Goal: Information Seeking & Learning: Learn about a topic

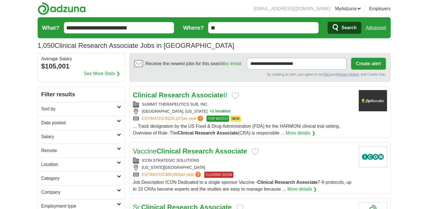
click at [55, 150] on h2 "Remote" at bounding box center [79, 150] width 76 height 7
click at [59, 164] on link "Remote jobs" at bounding box center [53, 164] width 25 height 5
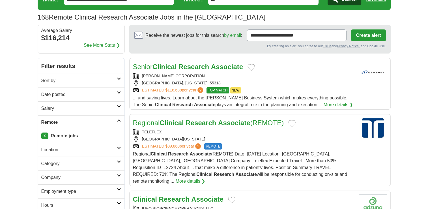
scroll to position [36, 0]
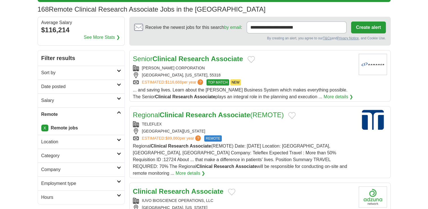
click at [201, 115] on strong "Research" at bounding box center [201, 115] width 31 height 8
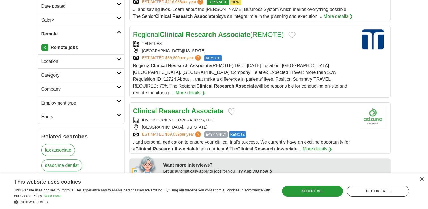
scroll to position [136, 0]
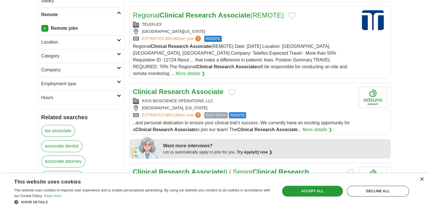
click at [199, 88] on strong "Associate" at bounding box center [207, 92] width 32 height 8
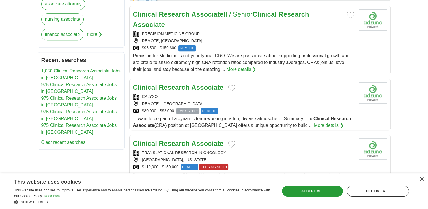
scroll to position [293, 0]
click at [192, 84] on strong "Associate" at bounding box center [207, 88] width 32 height 8
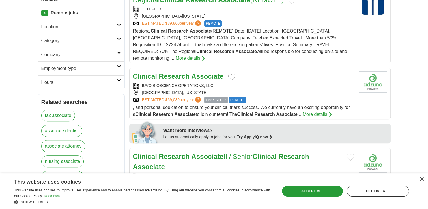
scroll to position [0, 0]
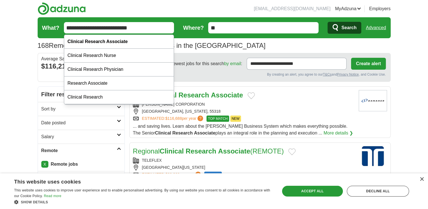
drag, startPoint x: 138, startPoint y: 27, endPoint x: 55, endPoint y: 35, distance: 83.1
click at [55, 35] on form "**********" at bounding box center [214, 27] width 353 height 21
type input "*"
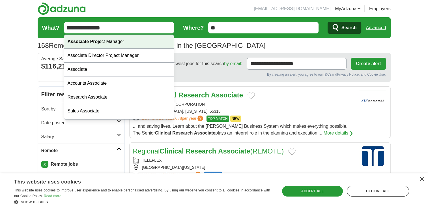
click at [92, 44] on div "Associate Proje ct Manager" at bounding box center [119, 42] width 110 height 14
type input "**********"
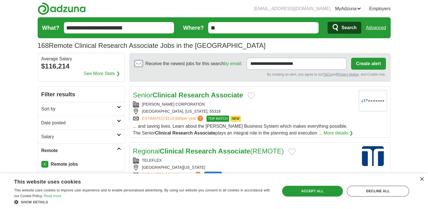
click at [342, 29] on span "Search" at bounding box center [349, 27] width 15 height 11
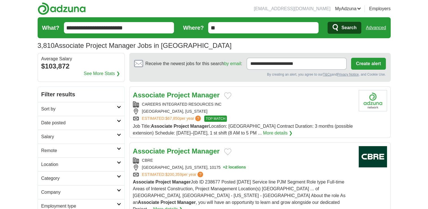
scroll to position [50, 0]
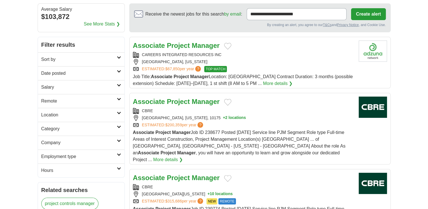
click at [84, 98] on h2 "Remote" at bounding box center [79, 101] width 76 height 7
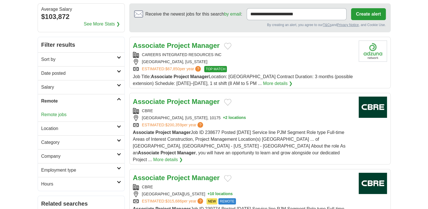
click at [54, 115] on link "Remote jobs" at bounding box center [53, 114] width 25 height 5
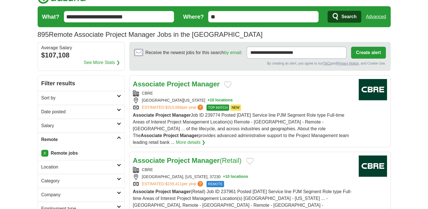
scroll to position [15, 0]
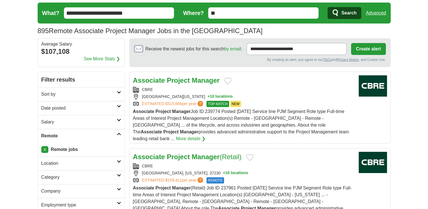
click at [195, 79] on strong "Manager" at bounding box center [206, 80] width 28 height 8
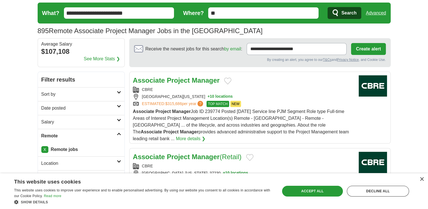
click at [67, 136] on h2 "Remote" at bounding box center [79, 136] width 76 height 7
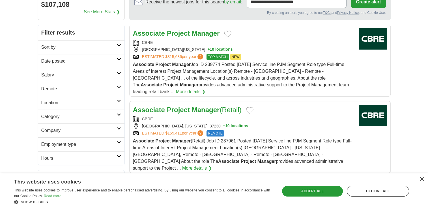
scroll to position [62, 0]
click at [91, 113] on h2 "Category" at bounding box center [79, 116] width 76 height 7
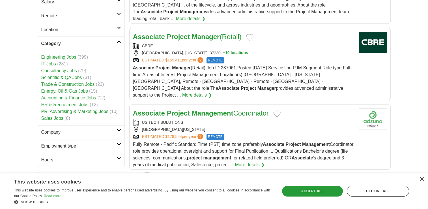
scroll to position [135, 0]
click at [253, 109] on link "Associate Project Management Coordinator" at bounding box center [201, 113] width 136 height 8
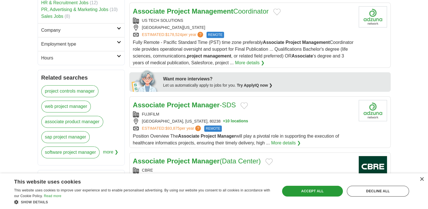
scroll to position [237, 0]
click at [192, 101] on strong "Manager" at bounding box center [206, 105] width 28 height 8
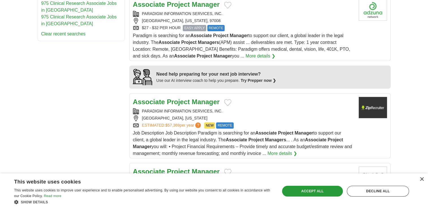
scroll to position [480, 0]
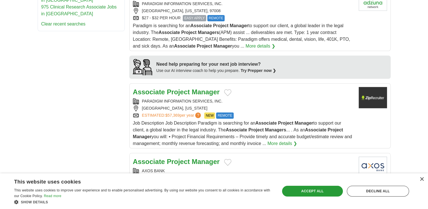
click at [197, 88] on strong "Manager" at bounding box center [206, 92] width 28 height 8
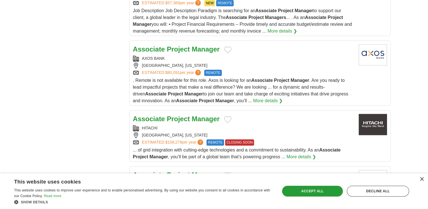
scroll to position [592, 0]
click at [187, 115] on strong "Project" at bounding box center [178, 119] width 23 height 8
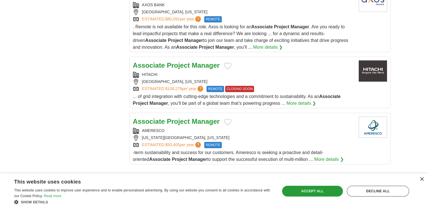
scroll to position [658, 0]
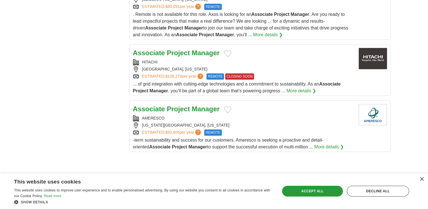
click at [194, 105] on strong "Manager" at bounding box center [206, 109] width 28 height 8
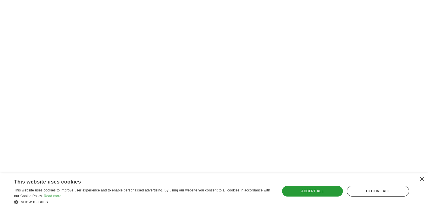
scroll to position [962, 0]
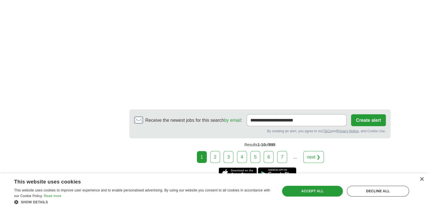
click at [217, 151] on link "2" at bounding box center [215, 157] width 10 height 12
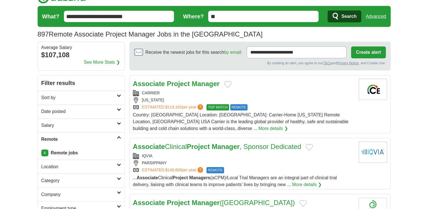
scroll to position [12, 0]
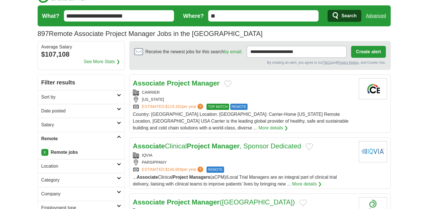
click at [198, 87] on h2 "Associate Project Manager" at bounding box center [176, 83] width 87 height 10
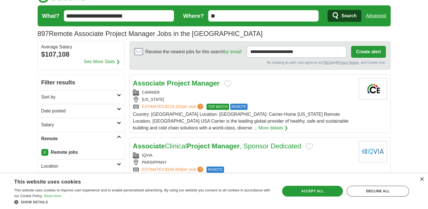
click at [197, 82] on strong "Manager" at bounding box center [206, 83] width 28 height 8
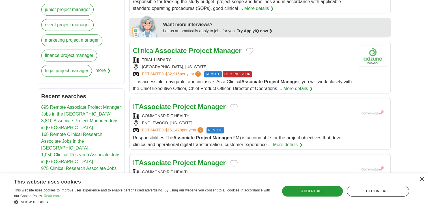
scroll to position [258, 0]
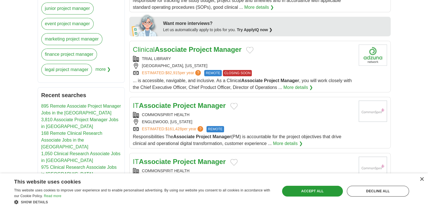
click at [214, 50] on link "Clinical Associate Project Manager" at bounding box center [187, 50] width 109 height 8
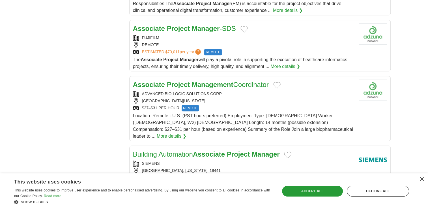
scroll to position [531, 0]
click at [227, 86] on strong "Management" at bounding box center [213, 84] width 42 height 8
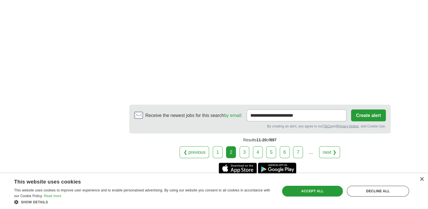
scroll to position [1025, 0]
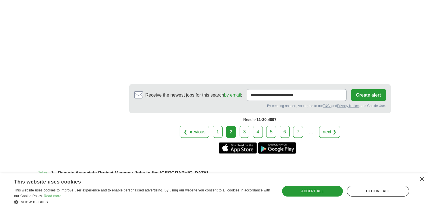
click at [245, 126] on link "3" at bounding box center [245, 132] width 10 height 12
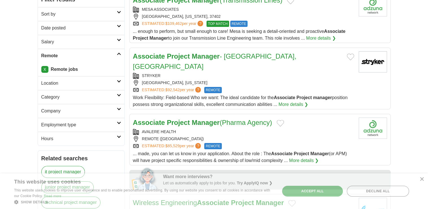
scroll to position [110, 0]
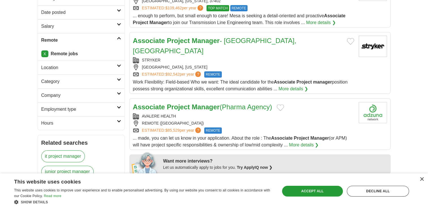
click at [248, 103] on link "Associate Project Manager (Pharma Agency)" at bounding box center [202, 107] width 139 height 8
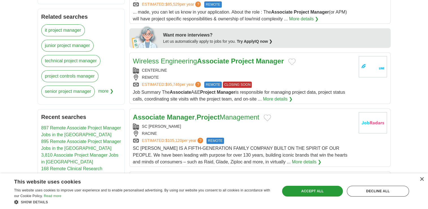
scroll to position [271, 0]
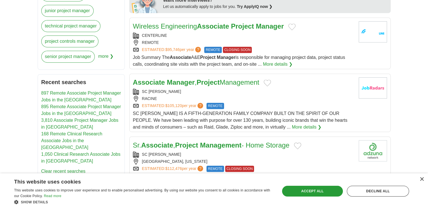
click at [207, 78] on strong "Project" at bounding box center [208, 82] width 23 height 8
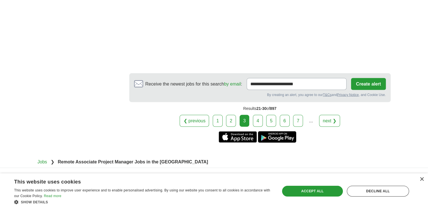
scroll to position [1092, 0]
click at [259, 115] on link "4" at bounding box center [258, 121] width 10 height 12
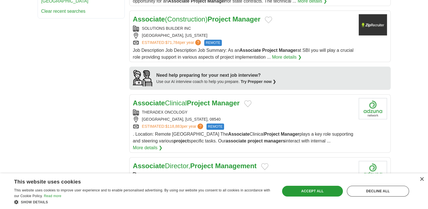
scroll to position [431, 0]
click at [227, 99] on strong "Manager" at bounding box center [226, 103] width 28 height 8
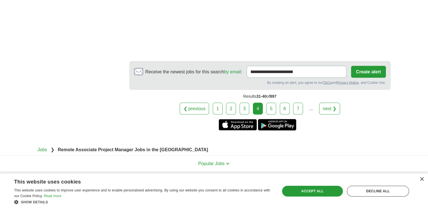
scroll to position [1063, 0]
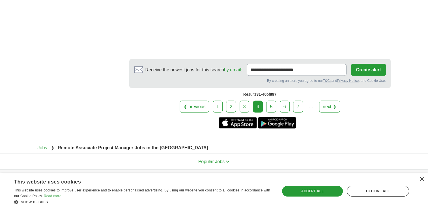
click at [272, 101] on link "5" at bounding box center [271, 107] width 10 height 12
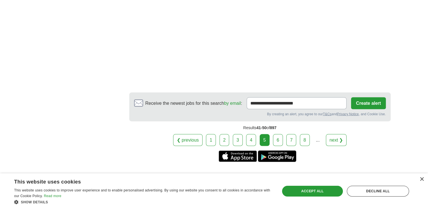
scroll to position [1081, 0]
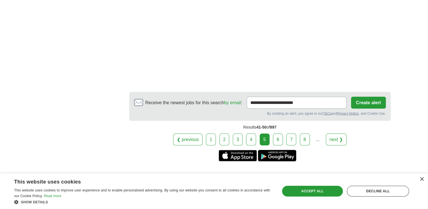
click at [276, 142] on link "6" at bounding box center [278, 140] width 10 height 12
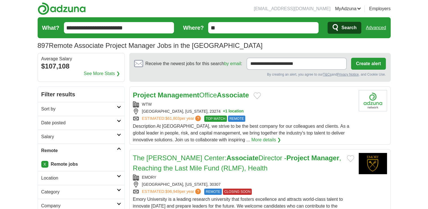
click at [238, 95] on strong "Associate" at bounding box center [233, 95] width 32 height 8
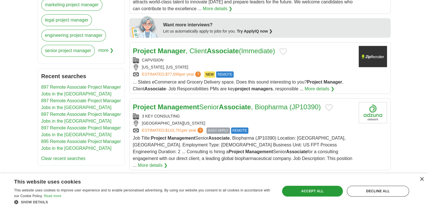
scroll to position [277, 0]
click at [197, 49] on link "Project Manager , Client Associate (Immediate)" at bounding box center [204, 51] width 142 height 8
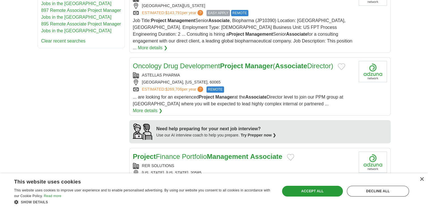
scroll to position [399, 0]
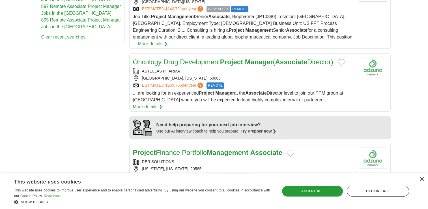
click at [205, 58] on link "Oncology Drug Development Project Manager ( Associate Director)" at bounding box center [233, 62] width 200 height 8
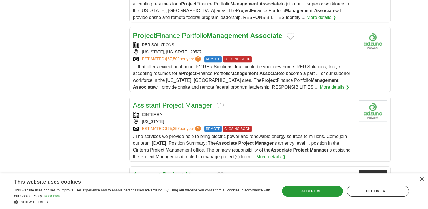
scroll to position [596, 0]
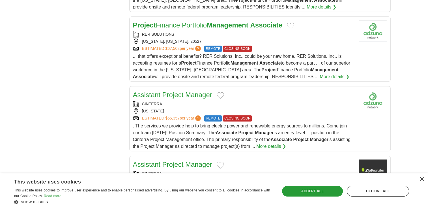
click at [182, 91] on link "Assistant Project Manager" at bounding box center [172, 95] width 79 height 8
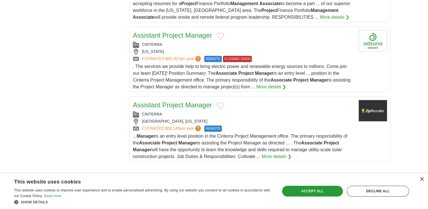
scroll to position [687, 0]
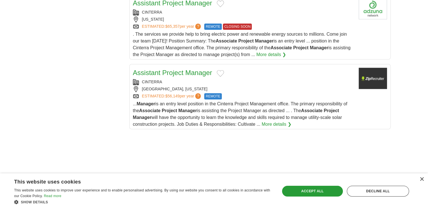
click at [193, 69] on link "Assistant Project Manager" at bounding box center [172, 73] width 79 height 8
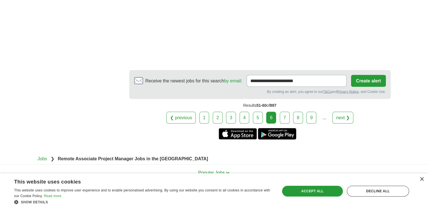
scroll to position [1061, 0]
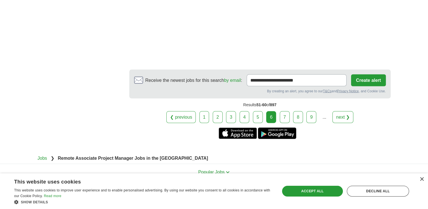
click at [280, 111] on link "7" at bounding box center [285, 117] width 10 height 12
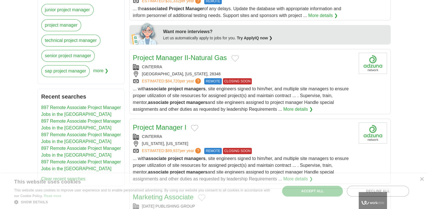
scroll to position [287, 0]
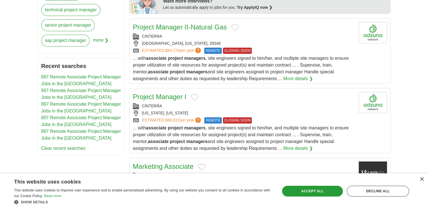
click at [164, 96] on link "Project Manager I" at bounding box center [160, 97] width 54 height 8
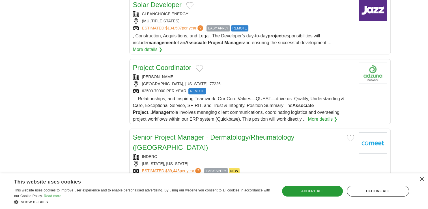
scroll to position [619, 0]
click at [171, 64] on link "Project Coordinator" at bounding box center [162, 68] width 59 height 8
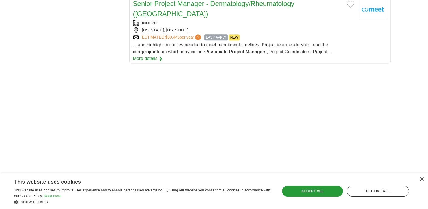
scroll to position [977, 0]
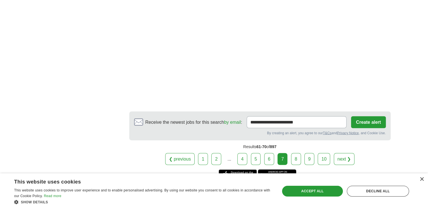
click at [294, 153] on link "8" at bounding box center [296, 159] width 10 height 12
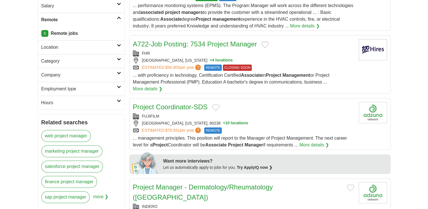
scroll to position [132, 0]
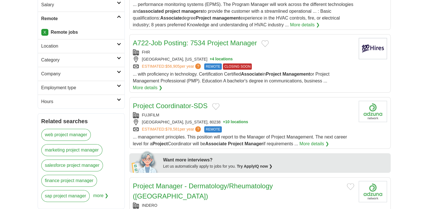
click at [170, 102] on link "Project Coordinator-SDS" at bounding box center [170, 106] width 75 height 8
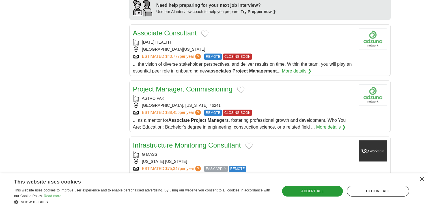
scroll to position [529, 0]
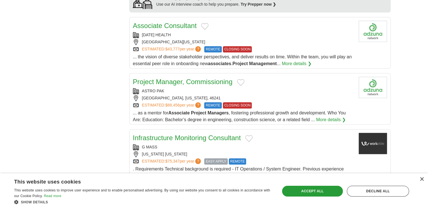
click at [191, 78] on link "Project Manager, Commissioning" at bounding box center [183, 82] width 100 height 8
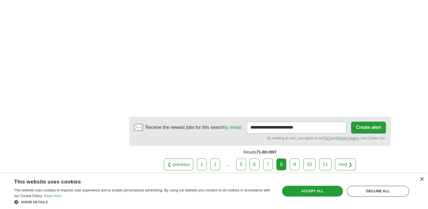
scroll to position [964, 0]
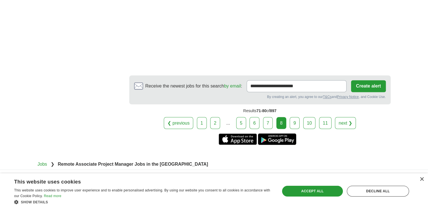
click at [292, 117] on link "9" at bounding box center [295, 123] width 10 height 12
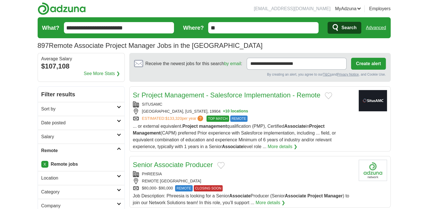
click at [170, 103] on div "SITUSAMC" at bounding box center [243, 104] width 221 height 6
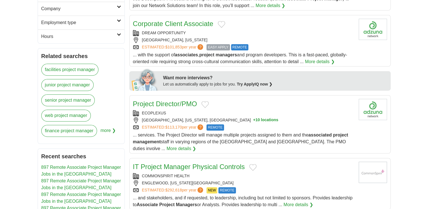
scroll to position [204, 0]
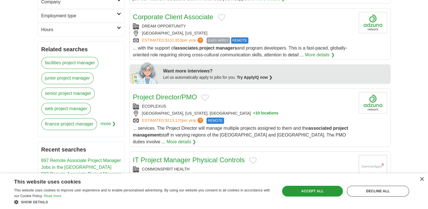
click at [193, 12] on h2 "Corporate Client Associate" at bounding box center [173, 17] width 80 height 10
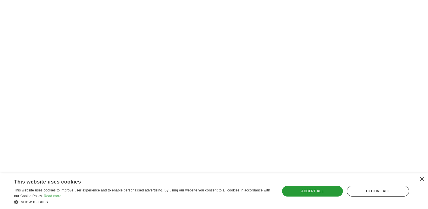
scroll to position [1025, 0]
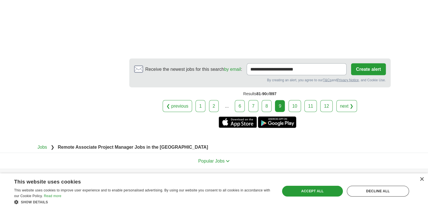
click at [293, 100] on link "10" at bounding box center [295, 106] width 12 height 12
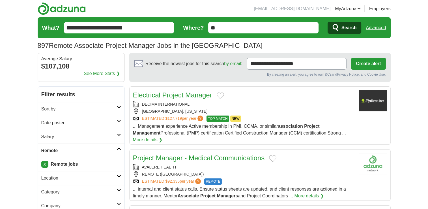
scroll to position [86, 0]
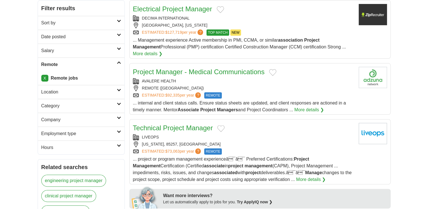
click at [243, 68] on link "Project Manager - Medical Communications" at bounding box center [199, 72] width 132 height 8
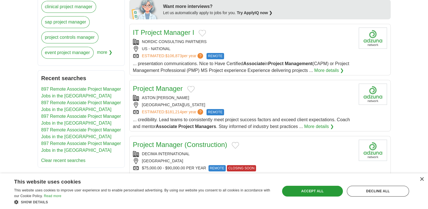
scroll to position [275, 0]
click at [176, 86] on link "Project Manager" at bounding box center [158, 89] width 50 height 8
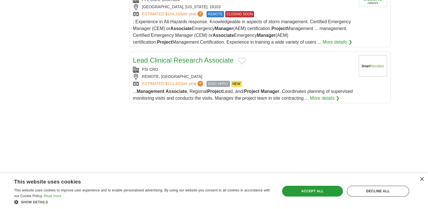
scroll to position [626, 0]
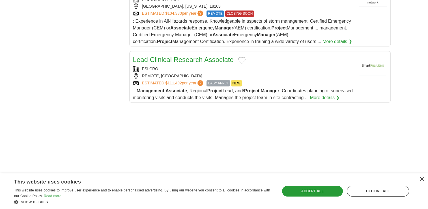
click at [207, 56] on link "Lead Clinical Research Associate" at bounding box center [183, 60] width 101 height 8
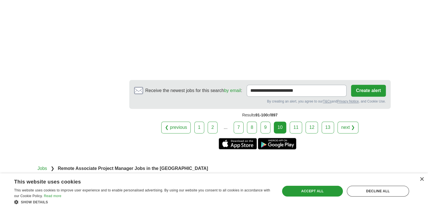
scroll to position [833, 0]
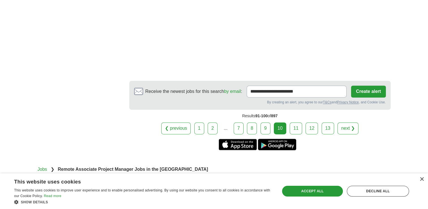
click at [296, 134] on link "11" at bounding box center [296, 128] width 12 height 12
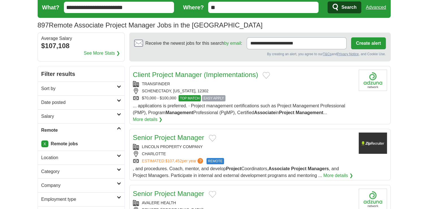
scroll to position [21, 0]
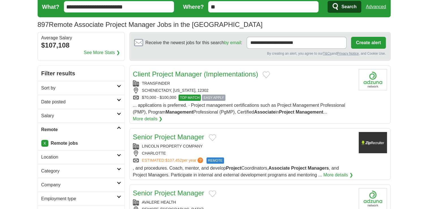
click at [238, 70] on h2 "Client Project Manager (Implementations)" at bounding box center [195, 74] width 125 height 10
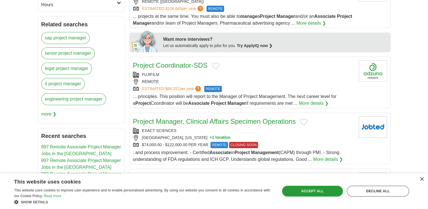
scroll to position [229, 0]
click at [188, 65] on link "Project Coordinator-SDS" at bounding box center [170, 65] width 75 height 8
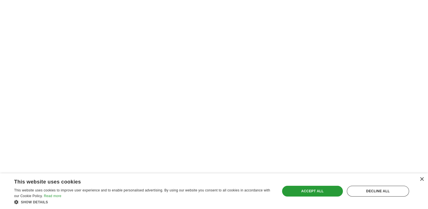
scroll to position [951, 0]
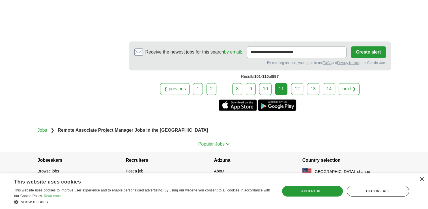
click at [296, 89] on link "12" at bounding box center [297, 89] width 12 height 12
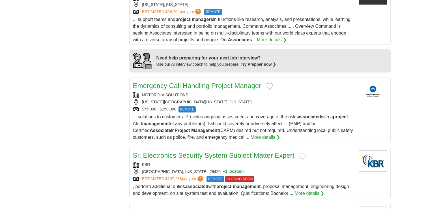
scroll to position [468, 0]
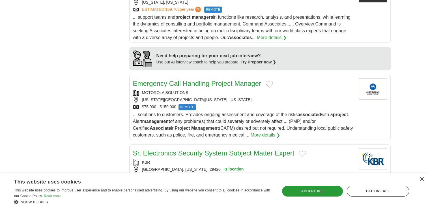
click at [247, 83] on link "Emergency Call Handling Project Manager" at bounding box center [197, 84] width 129 height 8
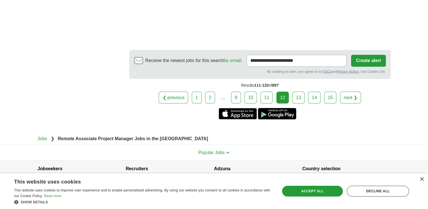
scroll to position [1002, 0]
click at [298, 91] on link "13" at bounding box center [298, 97] width 12 height 12
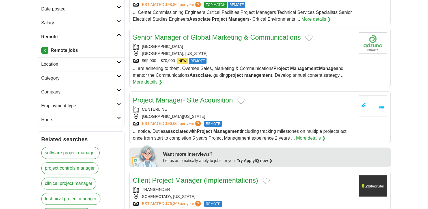
scroll to position [160, 0]
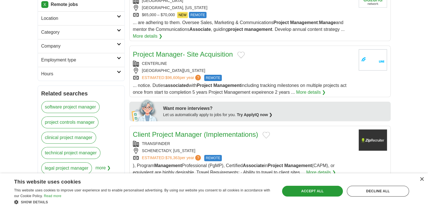
click at [216, 131] on link "Client Project Manager (Implementations)" at bounding box center [195, 135] width 125 height 8
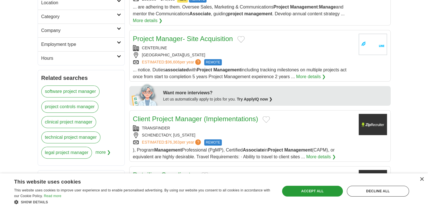
scroll to position [176, 0]
click at [212, 117] on link "Client Project Manager (Implementations)" at bounding box center [195, 119] width 125 height 8
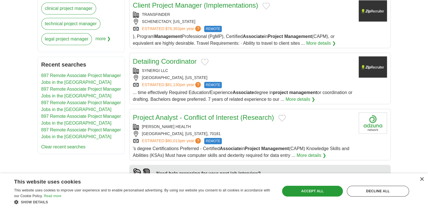
scroll to position [290, 0]
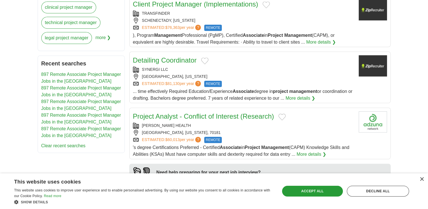
click at [168, 58] on link "Detailing Coordinator" at bounding box center [165, 60] width 64 height 8
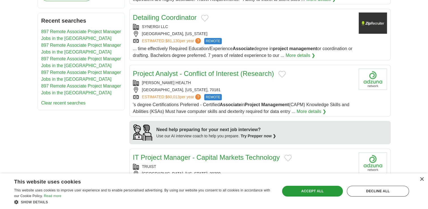
scroll to position [331, 0]
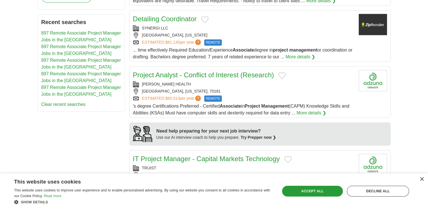
click at [189, 71] on link "Project Analyst - Conflict of Interest (Research)" at bounding box center [203, 75] width 141 height 8
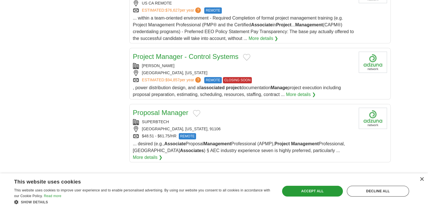
scroll to position [559, 0]
click at [180, 113] on link "Proposal Manager" at bounding box center [160, 112] width 55 height 8
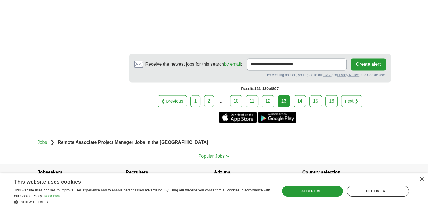
scroll to position [969, 0]
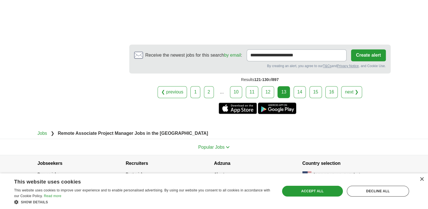
click at [302, 87] on link "14" at bounding box center [300, 92] width 12 height 12
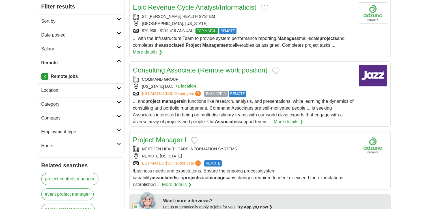
click at [179, 139] on link "Project Manager I" at bounding box center [160, 140] width 54 height 8
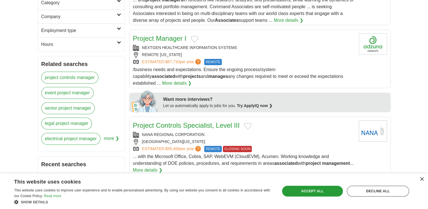
scroll to position [189, 0]
click at [170, 39] on link "Project Manager I" at bounding box center [160, 39] width 54 height 8
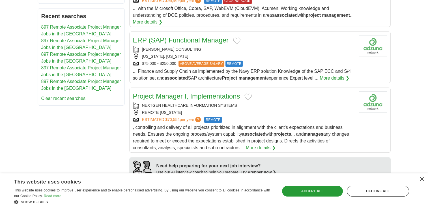
scroll to position [337, 0]
click at [202, 91] on h2 "Project Manager I, Implementations" at bounding box center [186, 96] width 107 height 10
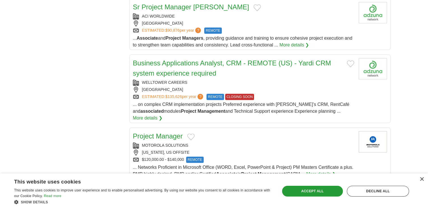
scroll to position [610, 0]
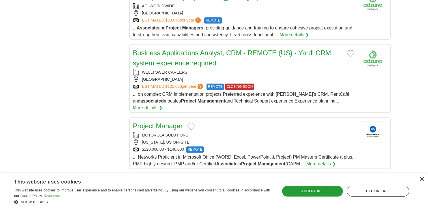
click at [173, 122] on link "Project Manager" at bounding box center [158, 126] width 50 height 8
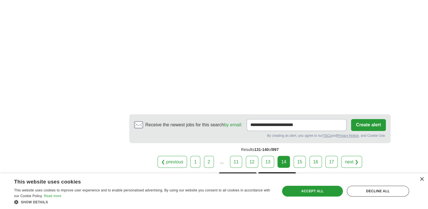
scroll to position [931, 0]
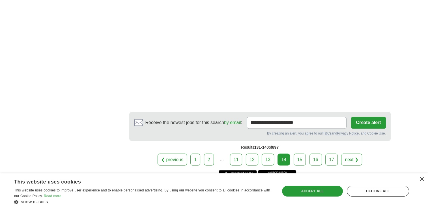
click at [302, 153] on link "15" at bounding box center [300, 159] width 12 height 12
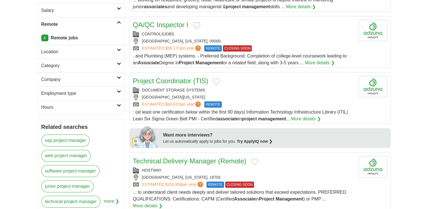
scroll to position [127, 0]
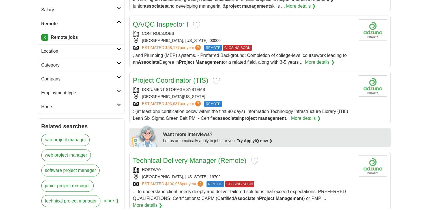
click at [187, 77] on link "Project Coordinator (TIS)" at bounding box center [171, 80] width 76 height 8
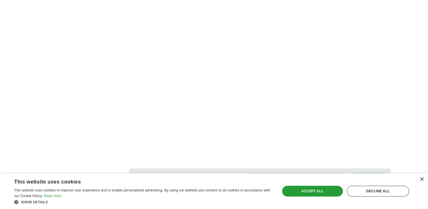
scroll to position [913, 0]
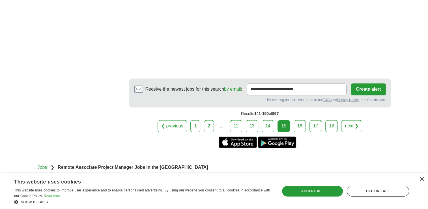
click at [301, 120] on link "16" at bounding box center [300, 126] width 12 height 12
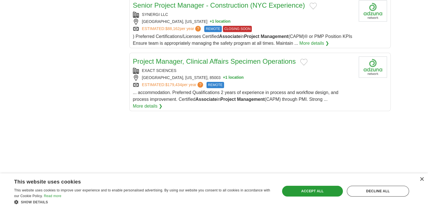
scroll to position [673, 0]
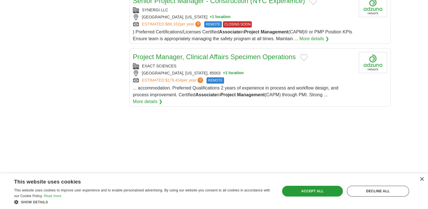
click at [220, 53] on link "Project Manager, Clinical Affairs Specimen Operations" at bounding box center [214, 57] width 163 height 8
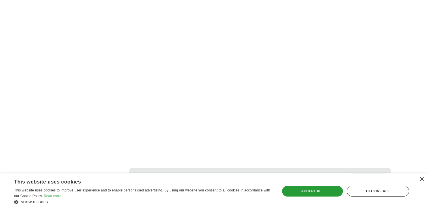
scroll to position [911, 0]
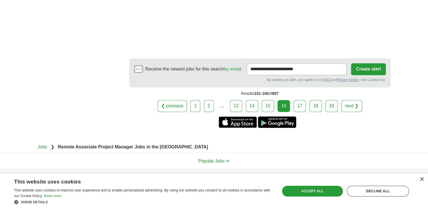
click at [300, 100] on link "17" at bounding box center [300, 106] width 12 height 12
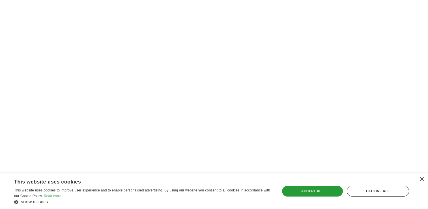
scroll to position [935, 0]
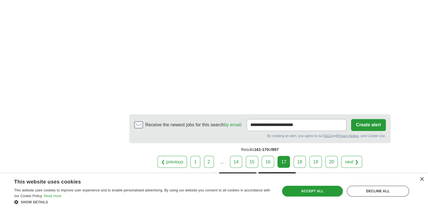
click at [296, 158] on link "18" at bounding box center [300, 162] width 12 height 12
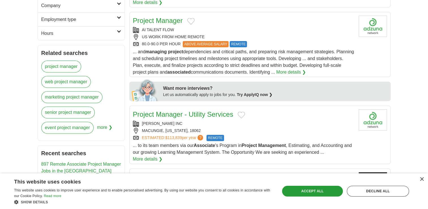
scroll to position [202, 0]
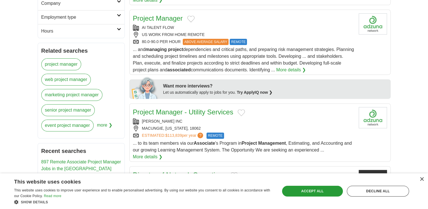
click at [170, 18] on link "Project Manager" at bounding box center [158, 18] width 50 height 8
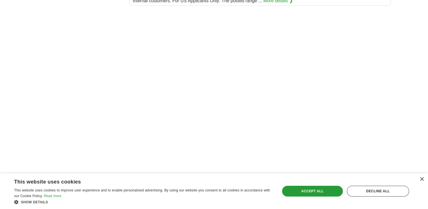
scroll to position [918, 0]
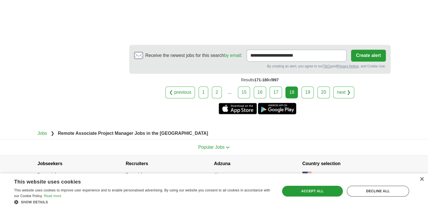
click at [309, 89] on link "19" at bounding box center [308, 92] width 12 height 12
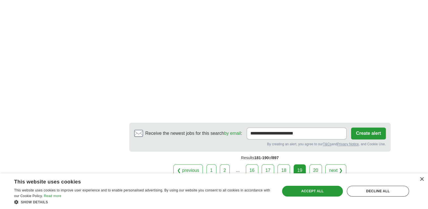
scroll to position [955, 0]
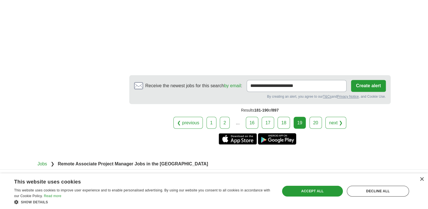
click at [319, 117] on link "20" at bounding box center [316, 123] width 12 height 12
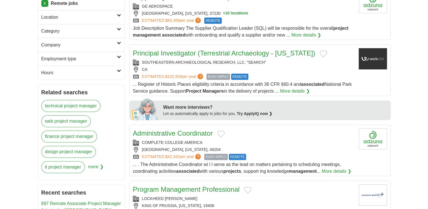
scroll to position [168, 0]
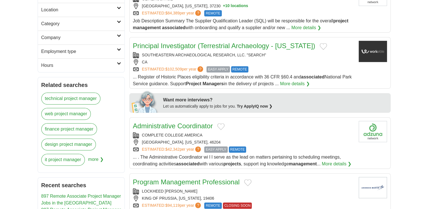
click at [197, 122] on link "Administrative Coordinator" at bounding box center [173, 126] width 80 height 8
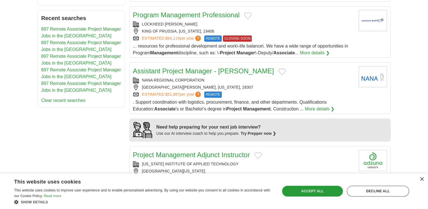
scroll to position [335, 0]
click at [193, 70] on link "Assistant Project Manager - [PERSON_NAME]" at bounding box center [203, 71] width 141 height 8
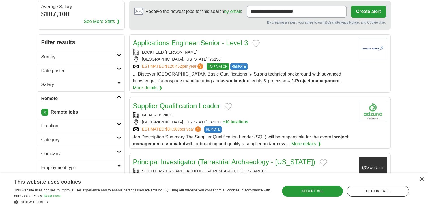
scroll to position [0, 0]
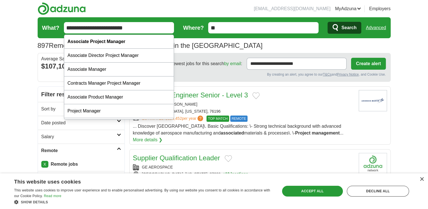
drag, startPoint x: 137, startPoint y: 28, endPoint x: 49, endPoint y: 6, distance: 91.0
click at [49, 6] on header "[EMAIL_ADDRESS][DOMAIN_NAME] [GEOGRAPHIC_DATA] Alerts Favorites Resumes ApplyIQ…" at bounding box center [214, 26] width 353 height 53
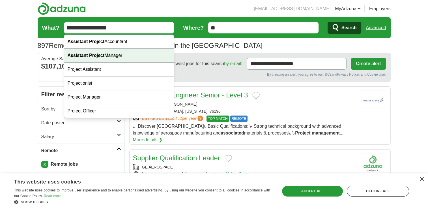
click at [132, 53] on div "Assistant Project Manager" at bounding box center [119, 56] width 110 height 14
type input "**********"
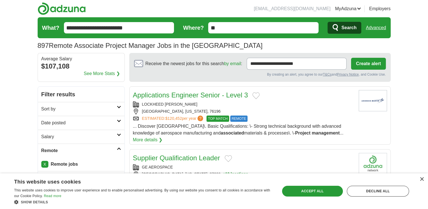
click at [336, 31] on icon "submit" at bounding box center [336, 28] width 7 height 8
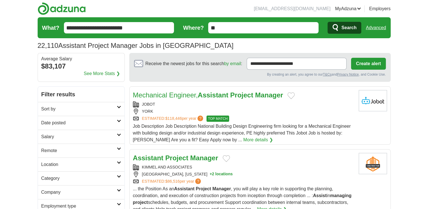
scroll to position [69, 0]
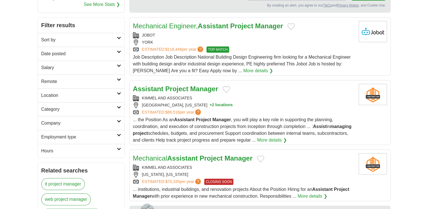
click at [96, 84] on h2 "Remote" at bounding box center [79, 81] width 76 height 7
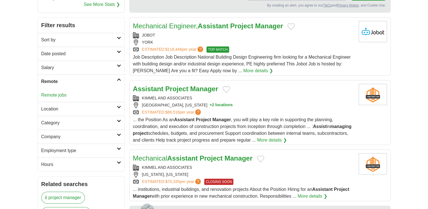
click at [43, 95] on link "Remote jobs" at bounding box center [53, 95] width 25 height 5
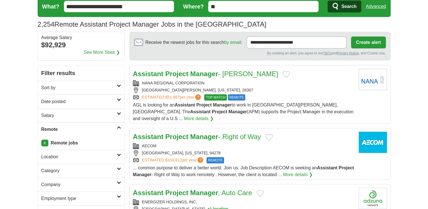
scroll to position [23, 0]
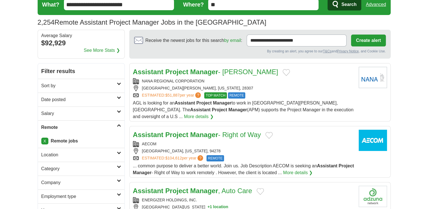
click at [198, 74] on strong "Manager" at bounding box center [204, 72] width 28 height 8
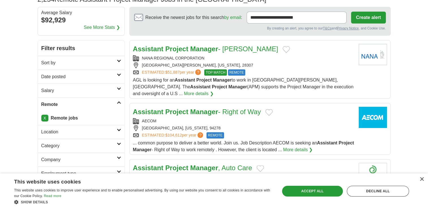
scroll to position [46, 0]
click at [211, 108] on h2 "Assistant Project Manager - Right of Way" at bounding box center [197, 111] width 128 height 10
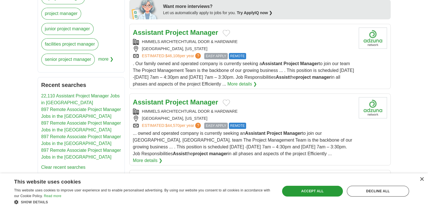
scroll to position [268, 0]
click at [197, 29] on strong "Manager" at bounding box center [204, 33] width 28 height 8
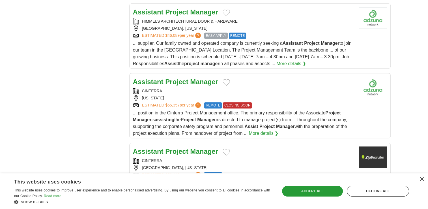
scroll to position [542, 0]
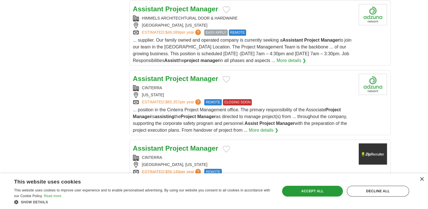
click at [180, 75] on strong "Project" at bounding box center [176, 79] width 23 height 8
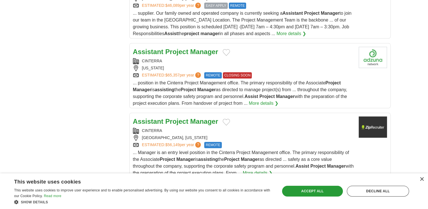
click at [178, 117] on strong "Project" at bounding box center [176, 121] width 23 height 8
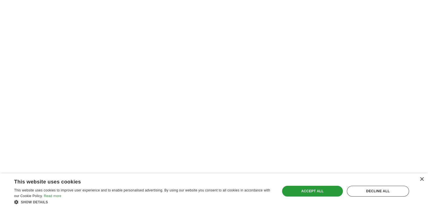
scroll to position [999, 0]
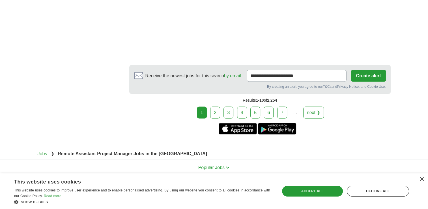
click at [220, 106] on link "2" at bounding box center [215, 112] width 10 height 12
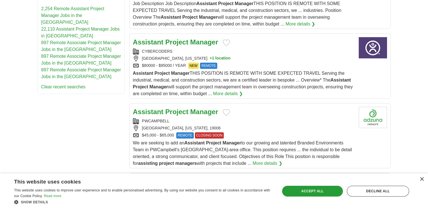
scroll to position [356, 0]
click at [197, 108] on strong "Manager" at bounding box center [204, 112] width 28 height 8
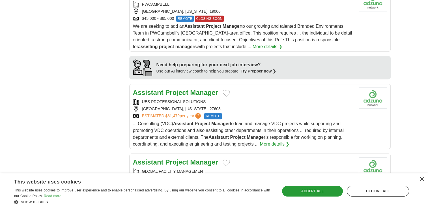
scroll to position [473, 0]
click at [199, 89] on strong "Manager" at bounding box center [204, 92] width 28 height 8
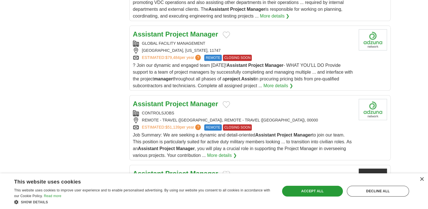
scroll to position [601, 0]
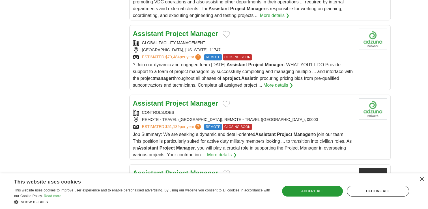
click at [180, 99] on strong "Project" at bounding box center [176, 103] width 23 height 8
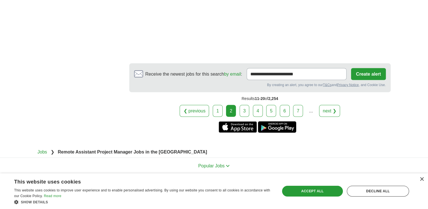
scroll to position [1068, 0]
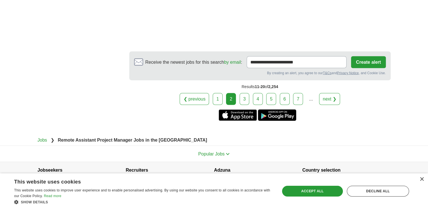
click at [245, 93] on link "3" at bounding box center [245, 99] width 10 height 12
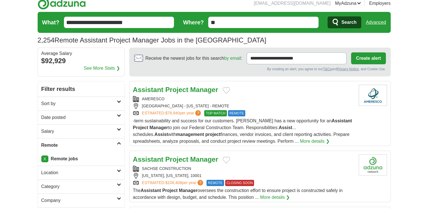
scroll to position [7, 0]
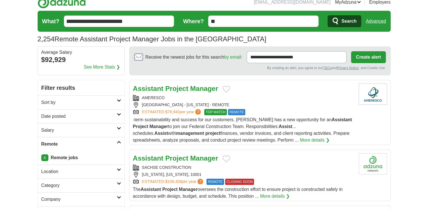
click at [209, 89] on strong "Manager" at bounding box center [204, 89] width 28 height 8
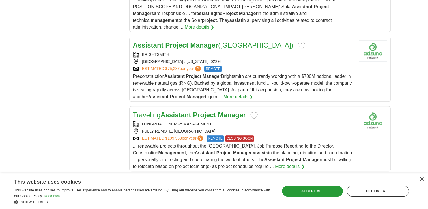
scroll to position [626, 0]
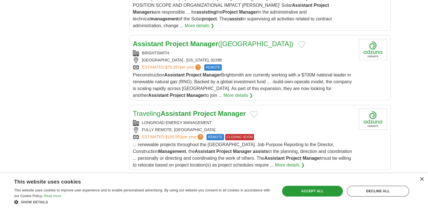
click at [194, 40] on strong "Manager" at bounding box center [204, 44] width 28 height 8
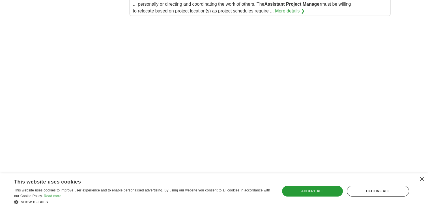
scroll to position [1007, 0]
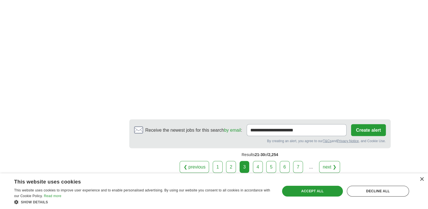
click at [262, 161] on link "4" at bounding box center [258, 167] width 10 height 12
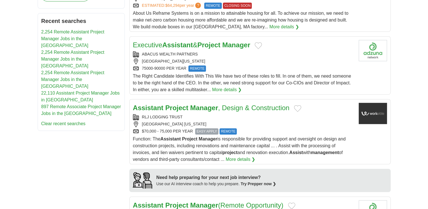
scroll to position [333, 0]
